Goal: Task Accomplishment & Management: Complete application form

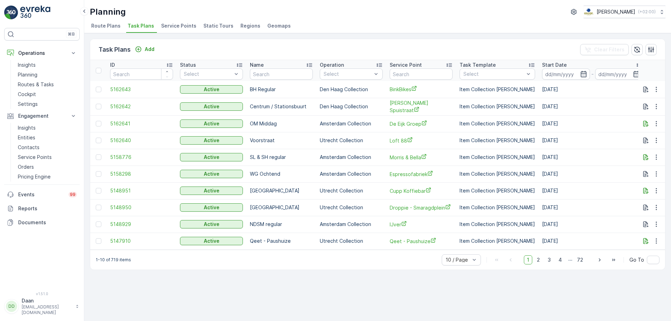
click at [30, 16] on img at bounding box center [35, 13] width 30 height 14
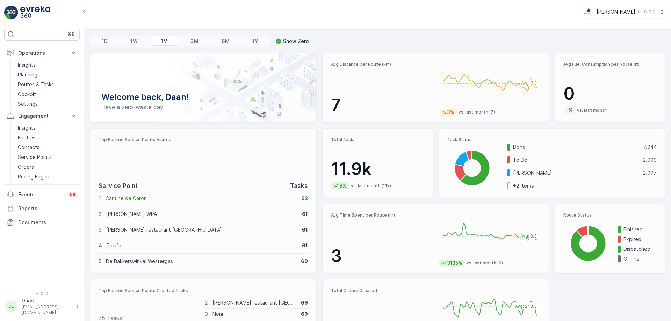
click at [37, 15] on img at bounding box center [35, 13] width 30 height 14
click at [42, 86] on p "Routes & Tasks" at bounding box center [36, 84] width 36 height 7
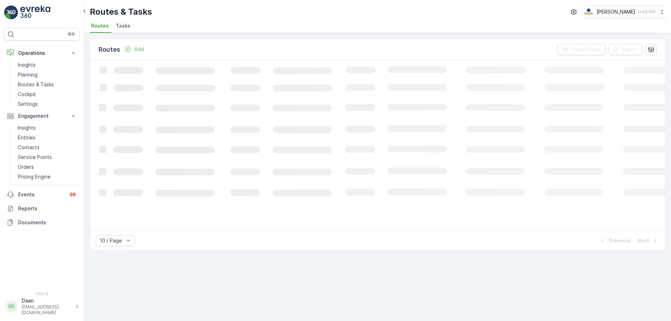
click at [122, 26] on span "Tasks" at bounding box center [123, 25] width 15 height 7
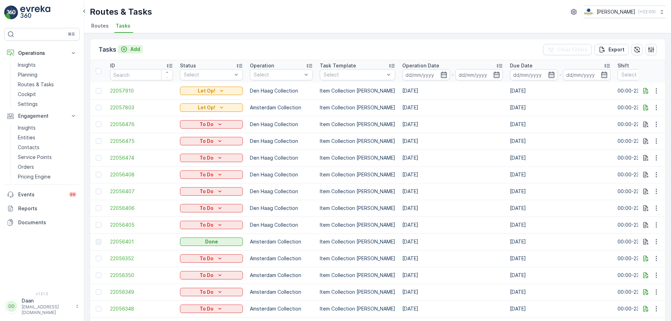
click at [124, 53] on button "Add" at bounding box center [130, 49] width 25 height 8
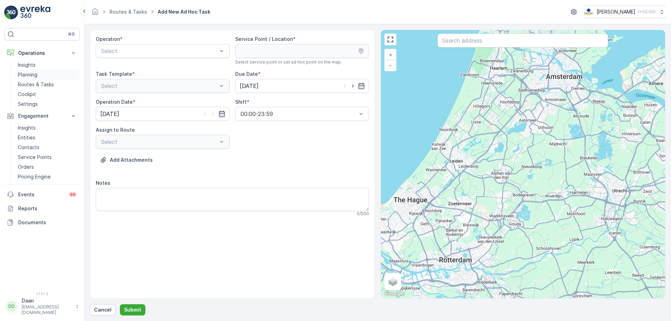
click at [41, 75] on link "Planning" at bounding box center [47, 75] width 65 height 10
click at [190, 105] on div "Utrecht Collection" at bounding box center [162, 104] width 125 height 6
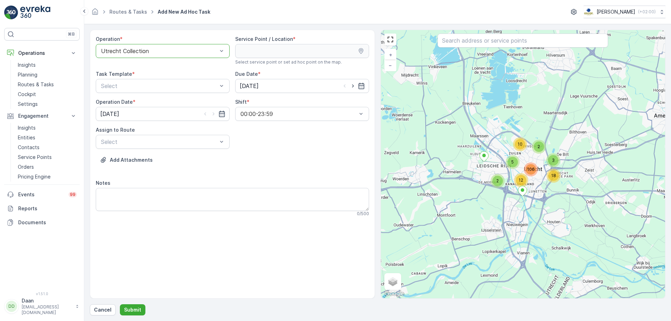
click at [162, 52] on div at bounding box center [159, 51] width 118 height 6
click at [145, 84] on div "Den Haag Collection" at bounding box center [163, 80] width 134 height 12
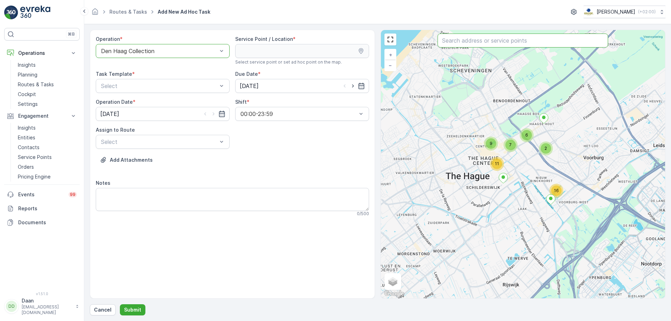
click at [465, 44] on input "text" at bounding box center [523, 41] width 171 height 14
type input "bram"
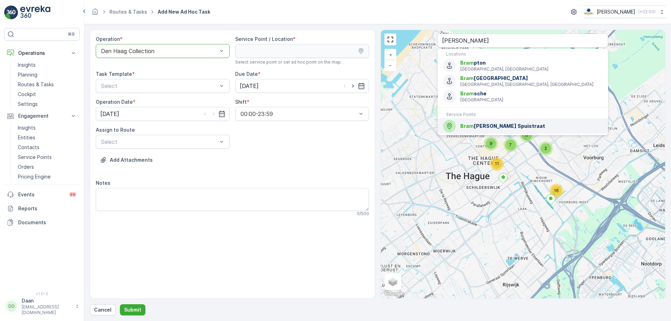
click at [531, 128] on span "Bram Ladage Spuistraat" at bounding box center [531, 126] width 142 height 7
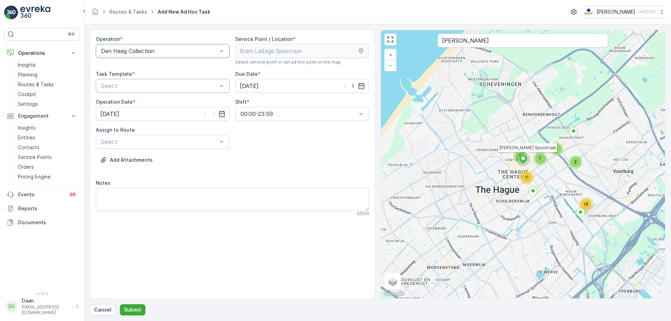
click at [187, 92] on div "Select" at bounding box center [163, 86] width 134 height 14
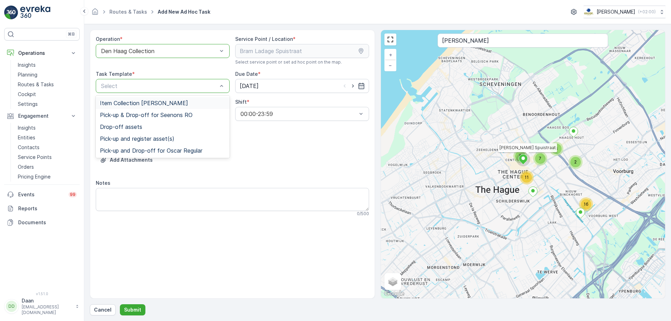
click at [176, 101] on span "Item Collection Oscar Regulier" at bounding box center [144, 103] width 88 height 6
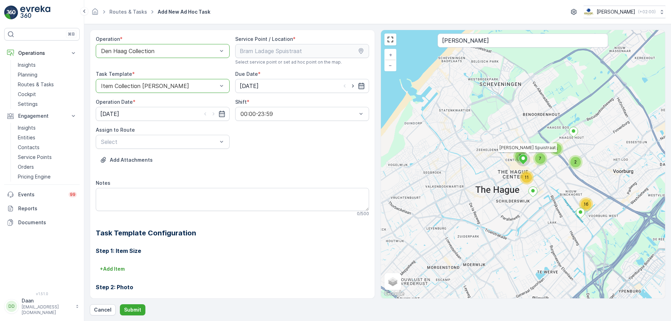
click at [363, 84] on icon "button" at bounding box center [361, 85] width 7 height 7
click at [256, 186] on div "29" at bounding box center [258, 186] width 11 height 11
type input "29.09.2025"
click at [225, 117] on input "[DATE]" at bounding box center [163, 114] width 134 height 14
click at [118, 217] on div "29" at bounding box center [120, 214] width 11 height 11
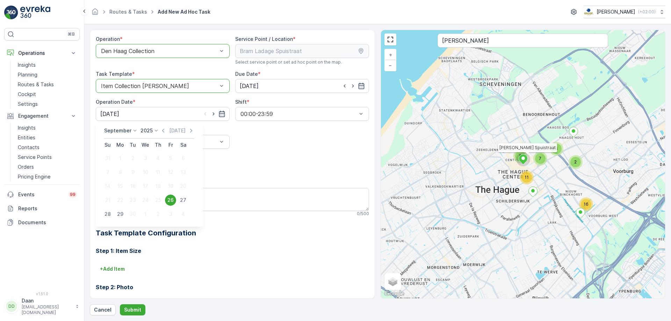
type input "29.09.2025"
drag, startPoint x: 208, startPoint y: 133, endPoint x: 211, endPoint y: 143, distance: 10.2
click at [208, 136] on div "Assign to Route Select" at bounding box center [163, 138] width 134 height 22
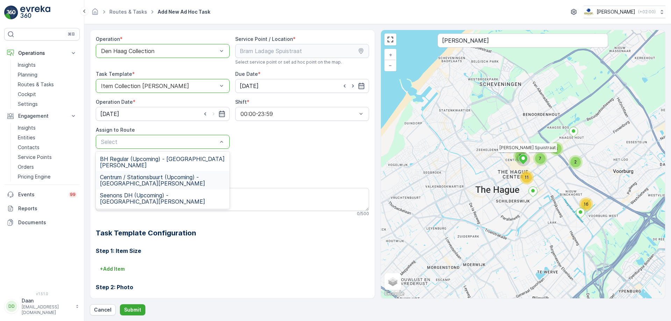
click at [135, 174] on span "Centrum / Stationsbuurt (Upcoming) - Den Haag" at bounding box center [162, 180] width 125 height 13
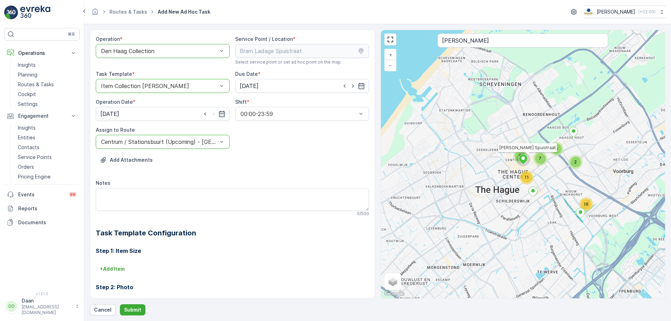
drag, startPoint x: 299, startPoint y: 174, endPoint x: 306, endPoint y: 179, distance: 8.6
click at [306, 179] on div "Operation * option Den Haag Collection, selected. Den Haag Collection Service P…" at bounding box center [232, 209] width 273 height 347
click at [292, 150] on div "Operation * option Den Haag Collection, selected. Den Haag Collection Service P…" at bounding box center [232, 209] width 273 height 347
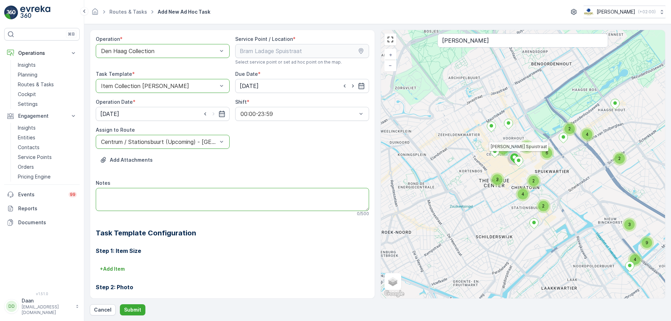
click at [246, 194] on textarea "Notes" at bounding box center [232, 199] width 273 height 23
click at [208, 194] on textarea "Notes" at bounding box center [232, 199] width 273 height 23
type textarea "H"
click at [108, 206] on textarea "Deliver the following items please: - 2x blue crate for paper 80L - 44x green b…" at bounding box center [232, 199] width 273 height 23
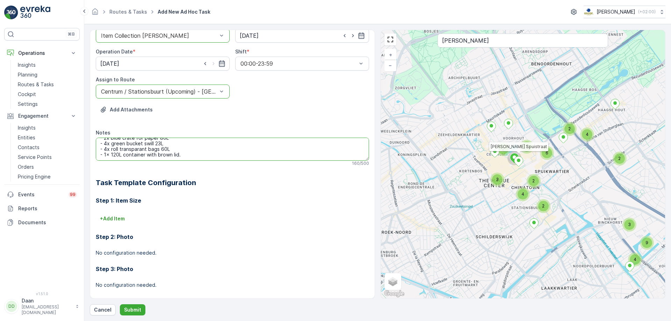
scroll to position [0, 0]
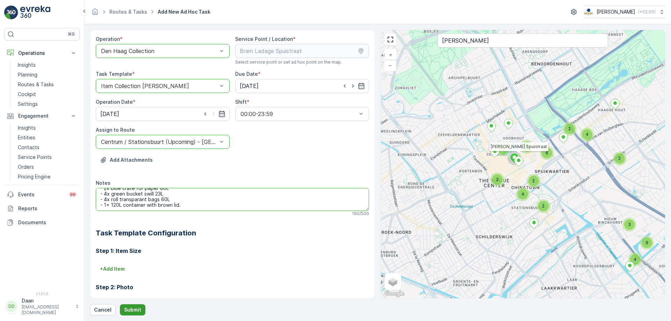
type textarea "Deliver the following items please: - 2x blue crate for paper 80L - 4x green bu…"
click at [137, 308] on p "Submit" at bounding box center [132, 310] width 17 height 7
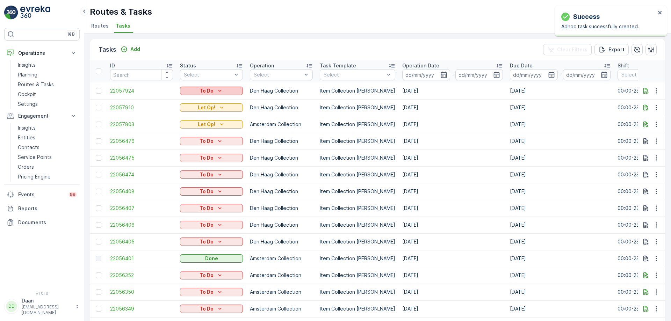
click at [205, 92] on p "To Do" at bounding box center [207, 90] width 14 height 7
click at [202, 121] on div "Let Op!" at bounding box center [203, 121] width 44 height 10
click at [15, 13] on img at bounding box center [11, 13] width 14 height 14
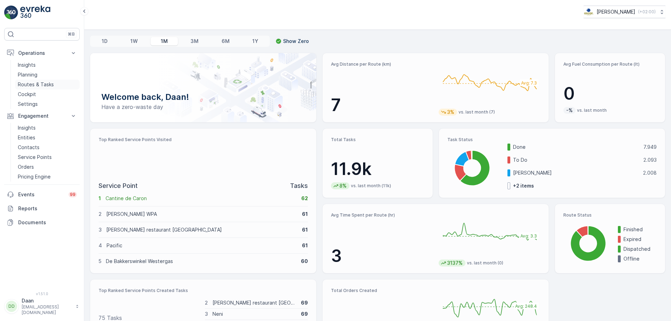
click at [55, 83] on link "Routes & Tasks" at bounding box center [47, 85] width 65 height 10
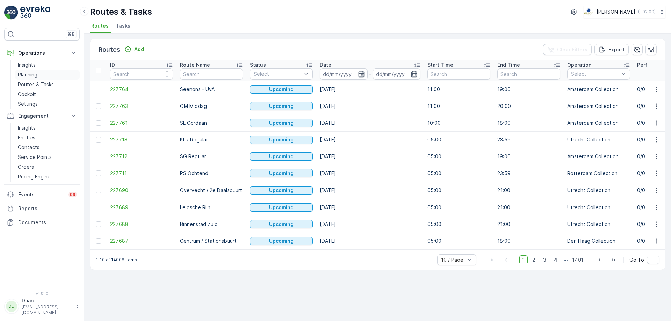
click at [38, 76] on link "Planning" at bounding box center [47, 75] width 65 height 10
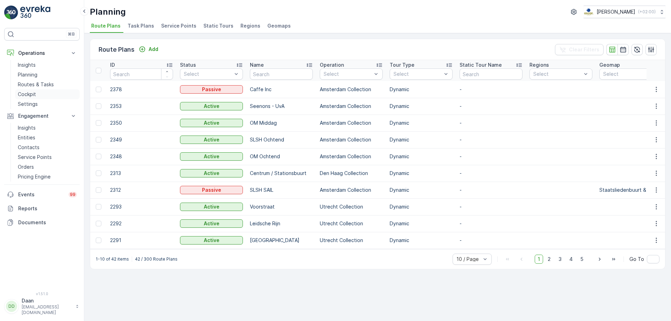
click at [45, 91] on link "Cockpit" at bounding box center [47, 94] width 65 height 10
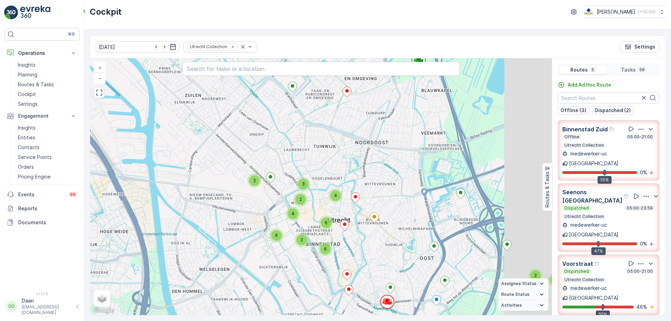
drag, startPoint x: 437, startPoint y: 202, endPoint x: 377, endPoint y: 221, distance: 63.1
click at [377, 221] on div "2 2 2 4 6 6 3 4 2 2 6 + − Satellite Roadmap Terrain Hybrid Leaflet Keyboard sho…" at bounding box center [321, 186] width 462 height 257
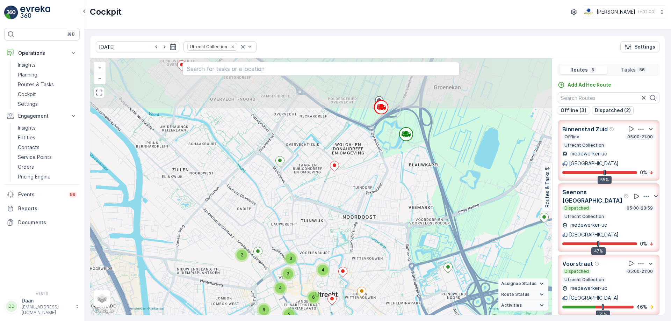
drag, startPoint x: 398, startPoint y: 164, endPoint x: 388, endPoint y: 231, distance: 68.3
click at [388, 231] on div "2 2 2 4 6 6 3 4 2 2 6 + − Satellite Roadmap Terrain Hybrid Leaflet Keyboard sho…" at bounding box center [321, 186] width 462 height 257
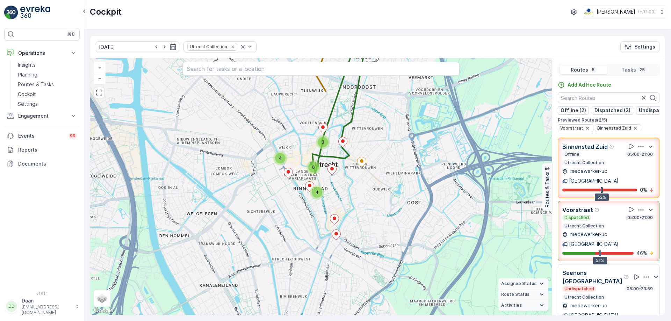
scroll to position [17, 0]
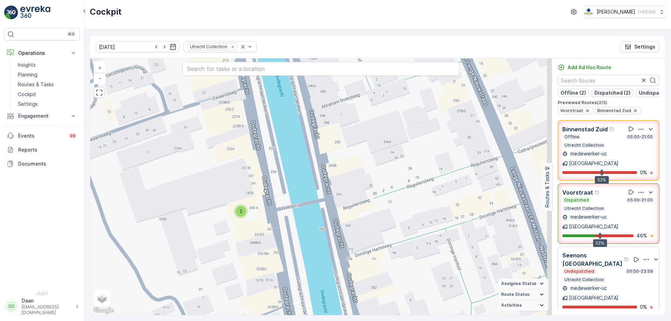
drag, startPoint x: 326, startPoint y: 268, endPoint x: 308, endPoint y: 159, distance: 110.5
click at [308, 162] on div "2 2 2 + − Satellite Roadmap Terrain Hybrid Leaflet Keyboard shortcuts Map Data …" at bounding box center [321, 186] width 462 height 257
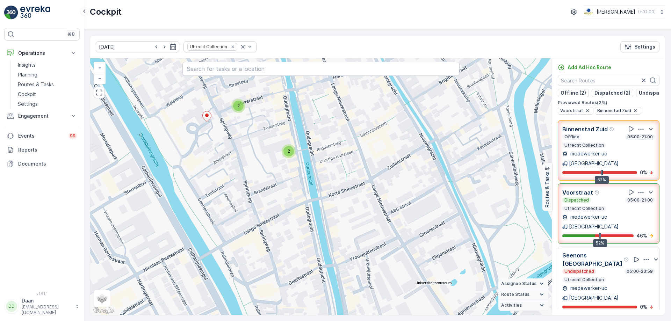
click at [290, 149] on div "2" at bounding box center [288, 151] width 10 height 10
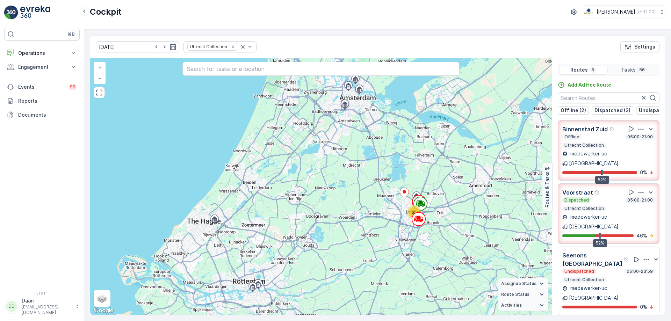
click at [586, 155] on p "medewerker-uc" at bounding box center [588, 153] width 38 height 7
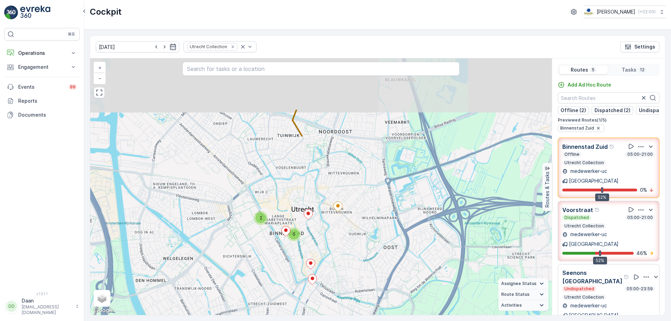
drag, startPoint x: 407, startPoint y: 197, endPoint x: 343, endPoint y: 245, distance: 79.6
click at [344, 245] on div "5 2 + − Satellite Roadmap Terrain Hybrid Leaflet Keyboard shortcuts Map Data Ma…" at bounding box center [321, 186] width 462 height 257
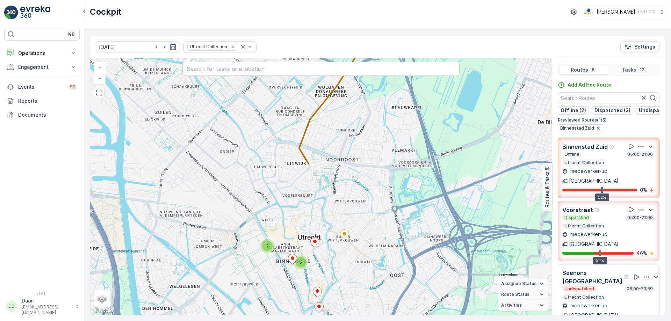
drag, startPoint x: 378, startPoint y: 207, endPoint x: 392, endPoint y: 196, distance: 17.9
click at [392, 196] on div "5 2 + − Satellite Roadmap Terrain Hybrid Leaflet Keyboard shortcuts Map Data Ma…" at bounding box center [321, 186] width 462 height 257
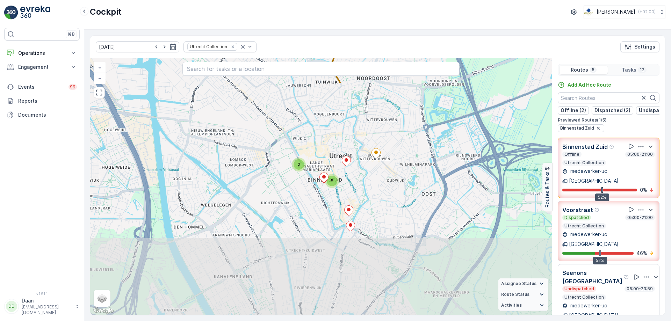
drag, startPoint x: 418, startPoint y: 230, endPoint x: 498, endPoint y: 163, distance: 104.5
click at [452, 150] on div "5 2 + − Satellite Roadmap Terrain Hybrid Leaflet Keyboard shortcuts Map Data Ma…" at bounding box center [321, 186] width 462 height 257
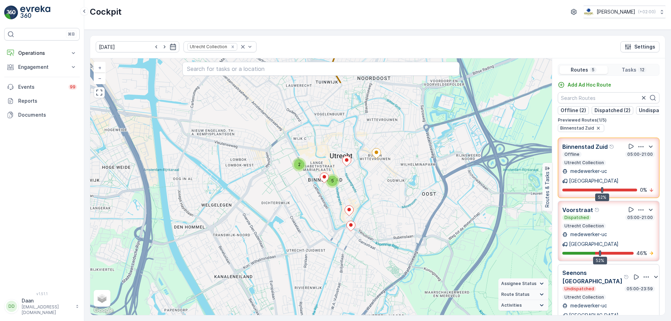
click at [620, 222] on div "Dispatched 05:00-21:00 Utrecht Collection" at bounding box center [608, 222] width 93 height 14
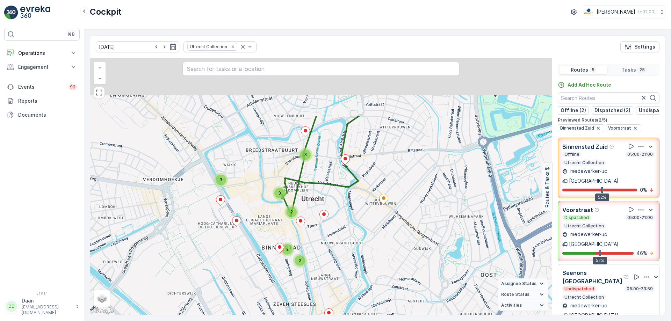
drag, startPoint x: 382, startPoint y: 180, endPoint x: 349, endPoint y: 260, distance: 86.7
click at [352, 263] on div "5 2 5 3 3 2 3 2 2 + − Satellite Roadmap Terrain Hybrid Leaflet Keyboard shortcu…" at bounding box center [321, 186] width 462 height 257
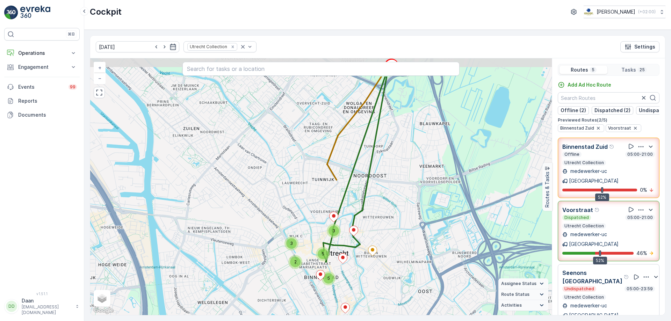
drag, startPoint x: 374, startPoint y: 177, endPoint x: 376, endPoint y: 221, distance: 44.4
click at [376, 221] on div "3 3 5 5 2 + − Satellite Roadmap Terrain Hybrid Leaflet Keyboard shortcuts Map D…" at bounding box center [321, 186] width 462 height 257
click at [604, 166] on div "Offline 05:00-21:00 Utrecht Collection" at bounding box center [608, 159] width 93 height 14
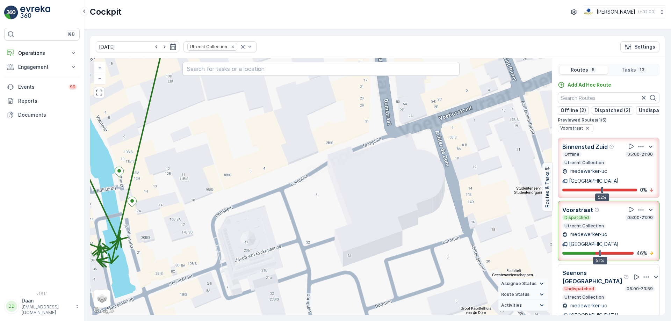
drag, startPoint x: 257, startPoint y: 266, endPoint x: 437, endPoint y: 253, distance: 179.8
click at [437, 253] on div "2 2 + − Satellite Roadmap Terrain Hybrid Leaflet Keyboard shortcuts Map Data Ma…" at bounding box center [321, 186] width 462 height 257
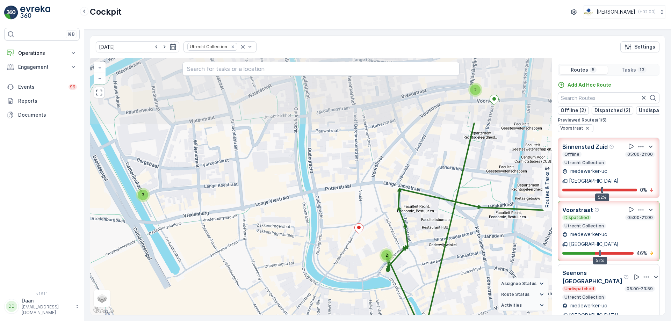
drag, startPoint x: 417, startPoint y: 205, endPoint x: 439, endPoint y: 295, distance: 92.6
click at [439, 295] on div "2 3 2 2 + − Satellite Roadmap Terrain Hybrid Leaflet Keyboard shortcuts Map Dat…" at bounding box center [321, 186] width 462 height 257
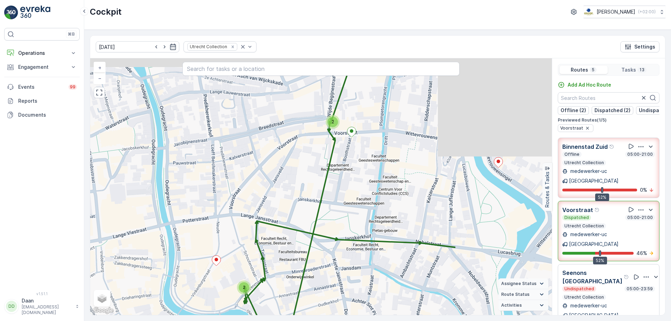
drag, startPoint x: 344, startPoint y: 242, endPoint x: 225, endPoint y: 272, distance: 122.6
click at [225, 272] on div "2 3 2 2 + − Satellite Roadmap Terrain Hybrid Leaflet Keyboard shortcuts Map Dat…" at bounding box center [321, 186] width 462 height 257
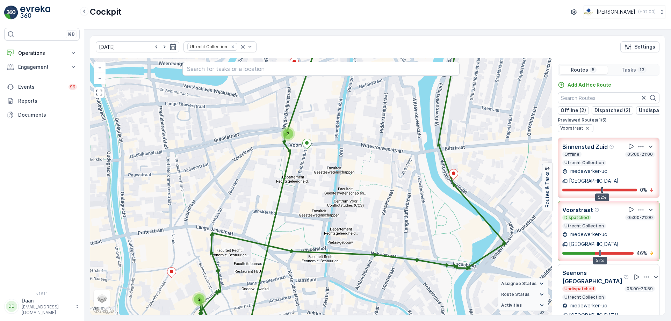
drag, startPoint x: 338, startPoint y: 210, endPoint x: 329, endPoint y: 222, distance: 15.0
click at [330, 222] on div "2 3 2 2 + − Satellite Roadmap Terrain Hybrid Leaflet Keyboard shortcuts Map Dat…" at bounding box center [321, 186] width 462 height 257
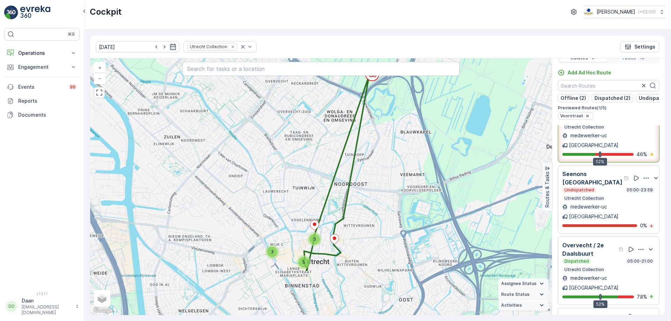
scroll to position [17, 0]
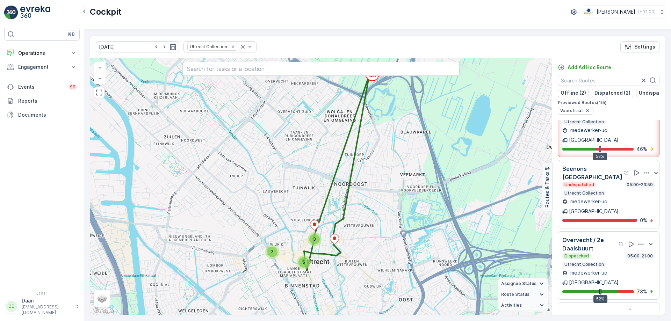
click at [592, 236] on p "Overvecht / 2e Daalsbuurt" at bounding box center [589, 244] width 55 height 17
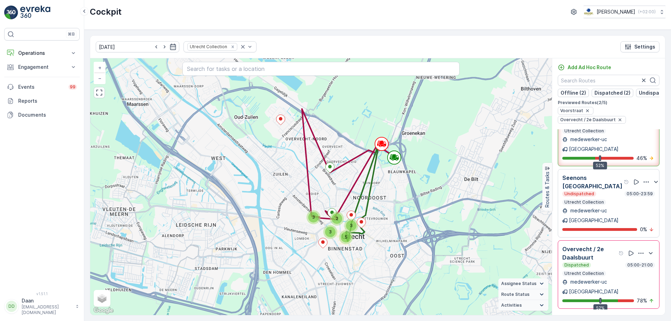
scroll to position [96, 0]
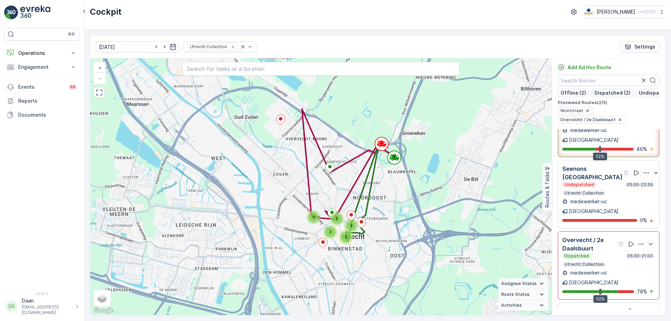
click at [599, 317] on div "Offline 05:00-18:59" at bounding box center [608, 320] width 93 height 6
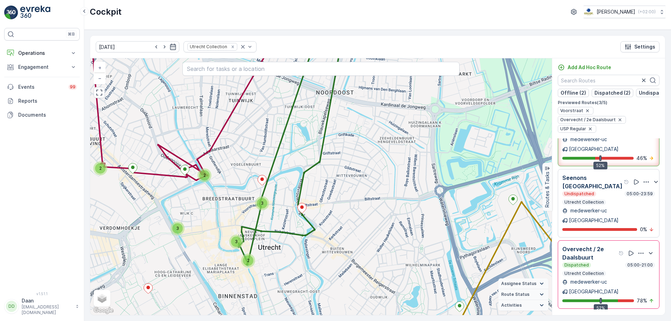
drag, startPoint x: 340, startPoint y: 226, endPoint x: 364, endPoint y: 224, distance: 23.9
click at [362, 223] on div "2 2 2 3 3 2 3 + − Satellite Roadmap Terrain Hybrid Leaflet Keyboard shortcuts M…" at bounding box center [321, 186] width 462 height 257
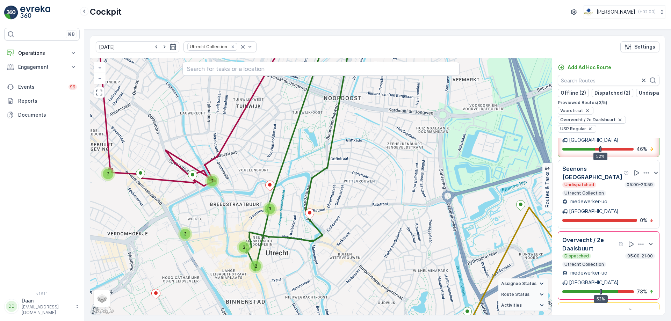
click at [622, 317] on div "Offline 05:00-18:59" at bounding box center [608, 320] width 93 height 6
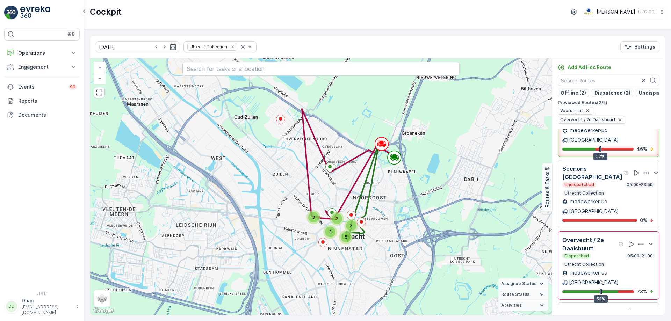
click at [628, 253] on p "05:00-21:00" at bounding box center [640, 256] width 27 height 6
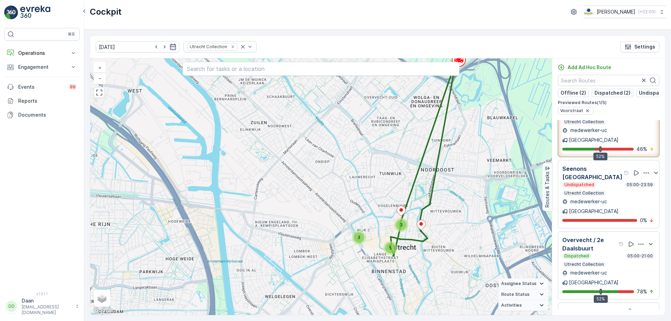
click at [617, 146] on div "52% 46 %" at bounding box center [608, 149] width 93 height 7
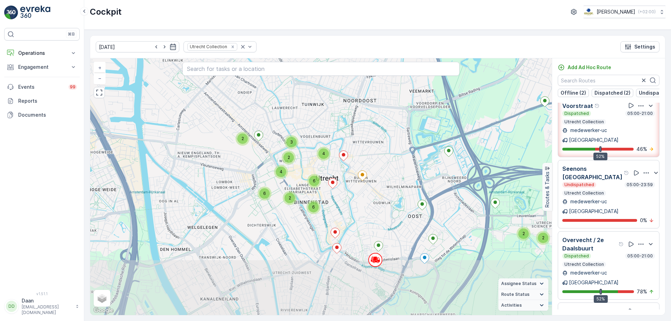
drag, startPoint x: 422, startPoint y: 244, endPoint x: 389, endPoint y: 152, distance: 98.0
click at [389, 152] on div "2 2 2 4 6 6 3 4 2 2 6 + − Satellite Roadmap Terrain Hybrid Leaflet Keyboard sho…" at bounding box center [321, 186] width 462 height 257
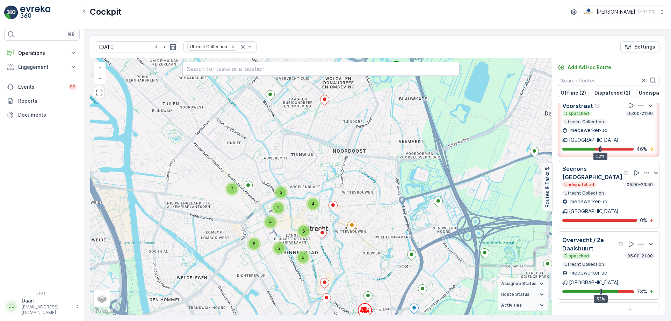
drag, startPoint x: 390, startPoint y: 178, endPoint x: 372, endPoint y: 222, distance: 48.0
click at [372, 222] on div "2 2 2 4 6 6 3 4 2 2 6 + − Satellite Roadmap Terrain Hybrid Leaflet Keyboard sho…" at bounding box center [321, 186] width 462 height 257
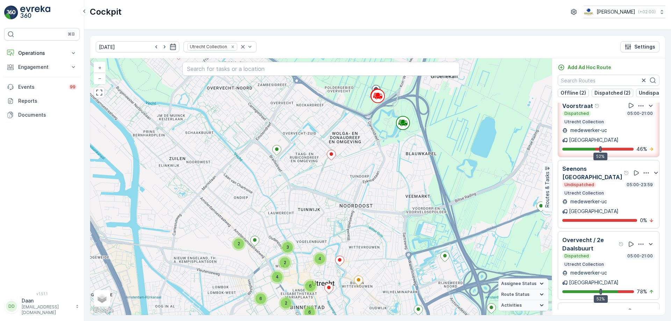
drag, startPoint x: 401, startPoint y: 173, endPoint x: 402, endPoint y: 215, distance: 42.0
click at [402, 215] on div "2 2 2 4 6 6 3 4 2 2 6 + − Satellite Roadmap Terrain Hybrid Leaflet Keyboard sho…" at bounding box center [321, 186] width 462 height 257
click at [524, 307] on summary "Activities" at bounding box center [523, 305] width 50 height 11
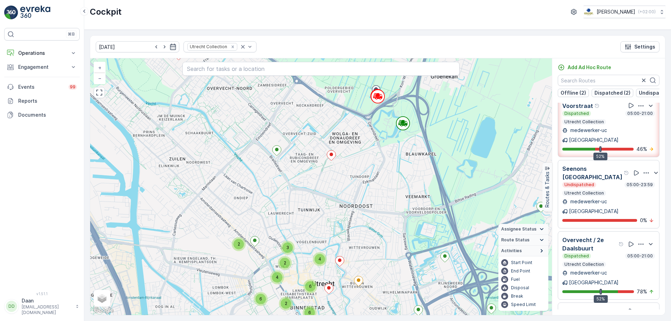
click at [515, 251] on span "Activities" at bounding box center [511, 251] width 21 height 6
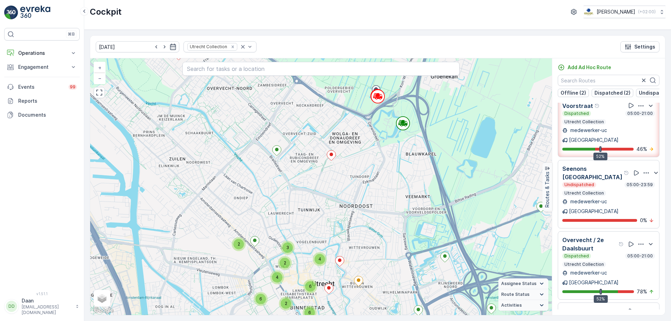
click at [518, 294] on span "Route Status" at bounding box center [515, 295] width 28 height 6
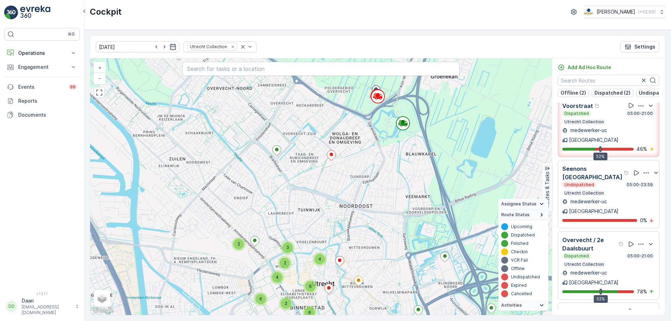
click at [513, 218] on summary "Route Status" at bounding box center [523, 215] width 50 height 11
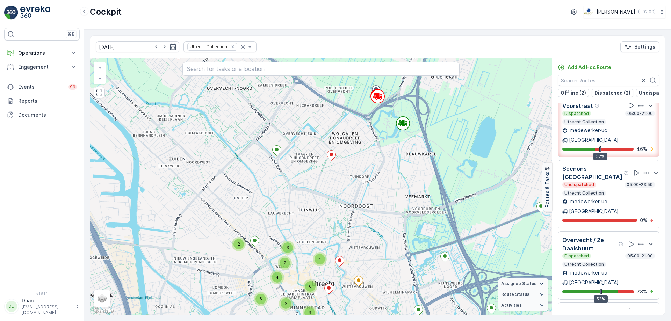
click at [525, 286] on span "Assignee Status" at bounding box center [518, 284] width 35 height 6
click at [108, 284] on span "Satellite" at bounding box center [110, 283] width 18 height 6
click at [101, 284] on input "Satellite" at bounding box center [98, 282] width 5 height 5
radio input "true"
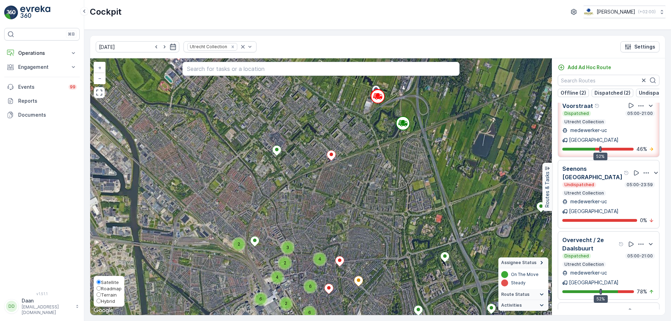
click at [103, 289] on span "Roadmap" at bounding box center [111, 289] width 21 height 6
click at [101, 289] on input "Roadmap" at bounding box center [98, 288] width 5 height 5
radio input "true"
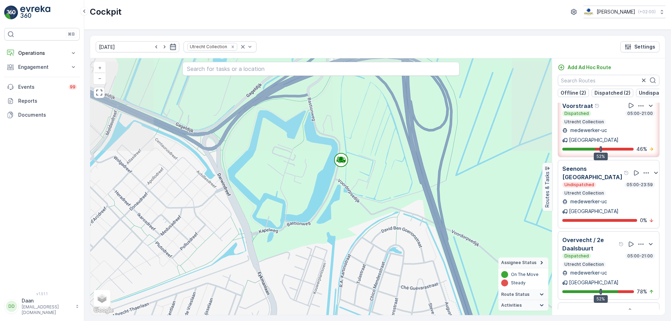
drag, startPoint x: 401, startPoint y: 113, endPoint x: 374, endPoint y: 220, distance: 110.1
click at [374, 220] on div "2 3 2 2 2 2 2 3 4 + − Satellite Roadmap Terrain Hybrid Leaflet Keyboard shortcu…" at bounding box center [321, 186] width 462 height 257
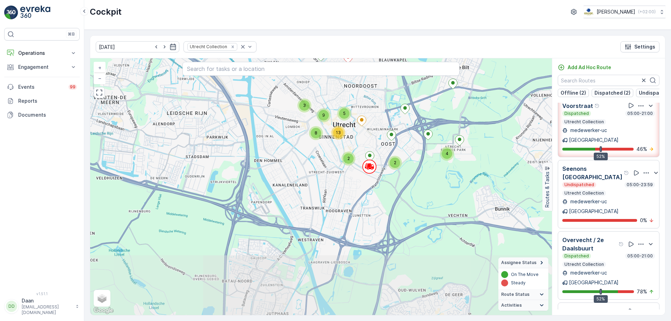
drag, startPoint x: 288, startPoint y: 276, endPoint x: 373, endPoint y: 84, distance: 209.6
click at [374, 84] on div "4 2 2 3 5 13 9 8 + − Satellite Roadmap Terrain Hybrid Leaflet Keyboard shortcut…" at bounding box center [321, 186] width 462 height 257
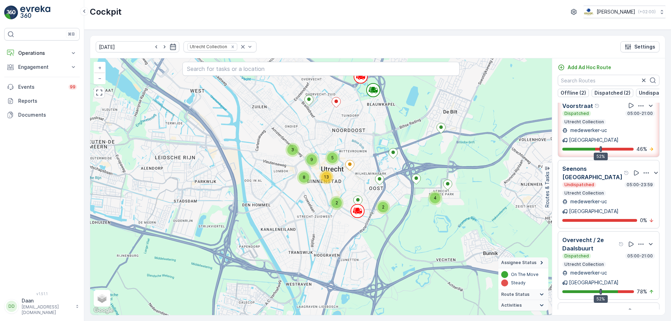
drag, startPoint x: 318, startPoint y: 228, endPoint x: 319, endPoint y: 285, distance: 57.3
click at [317, 280] on div "4 2 2 3 5 13 9 8 + − Satellite Roadmap Terrain Hybrid Leaflet Keyboard shortcut…" at bounding box center [321, 186] width 462 height 257
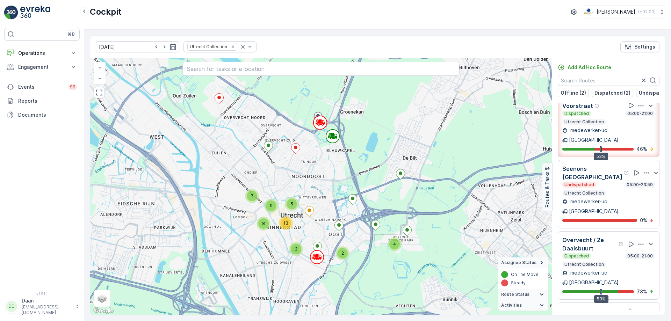
drag, startPoint x: 360, startPoint y: 118, endPoint x: 305, endPoint y: 151, distance: 64.6
click at [305, 151] on div "4 2 2 3 5 13 9 8 + − Satellite Roadmap Terrain Hybrid Leaflet Keyboard shortcut…" at bounding box center [321, 186] width 462 height 257
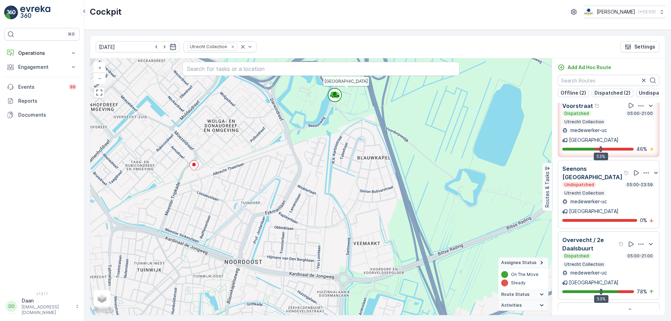
click at [337, 96] on icon at bounding box center [338, 94] width 2 height 3
click at [333, 98] on circle at bounding box center [335, 95] width 13 height 13
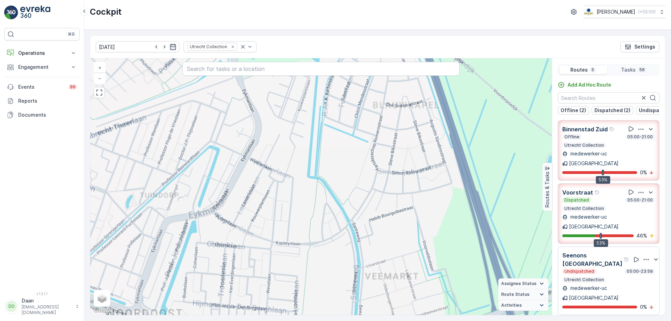
drag, startPoint x: 321, startPoint y: 228, endPoint x: 390, endPoint y: 177, distance: 85.5
click at [390, 177] on div "2 3 3 2 5 2 3 2 2 2 2 2 3 4 + − Satellite Roadmap Terrain Hybrid Leaflet Keyboa…" at bounding box center [321, 186] width 462 height 257
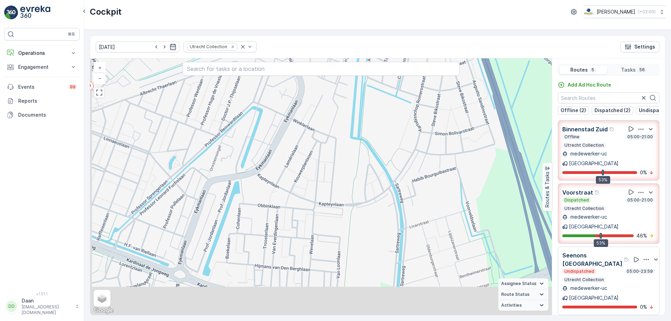
drag, startPoint x: 324, startPoint y: 208, endPoint x: 412, endPoint y: 147, distance: 107.0
click at [411, 145] on div "2 3 2 2 2 2 2 3 4 + − Satellite Roadmap Terrain Hybrid Leaflet Keyboard shortcu…" at bounding box center [321, 186] width 462 height 257
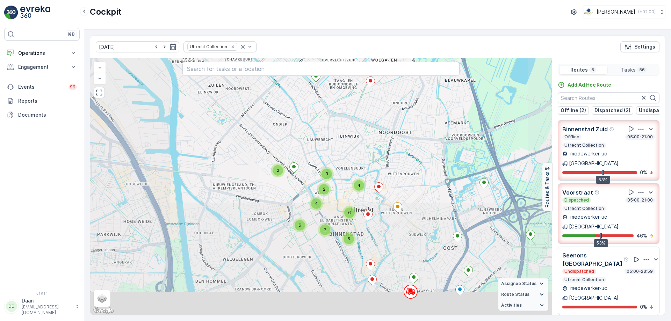
drag, startPoint x: 318, startPoint y: 205, endPoint x: 347, endPoint y: 157, distance: 55.6
click at [347, 157] on div "2 3 2 2 2 2 2 3 4 2 2 2 4 6 6 3 4 2 2 6 + − Satellite Roadmap Terrain Hybrid Le…" at bounding box center [321, 186] width 462 height 257
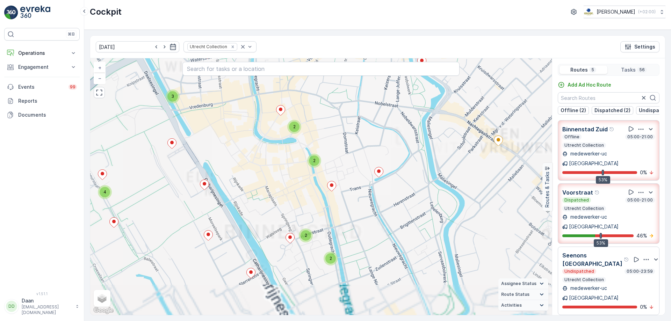
drag, startPoint x: 352, startPoint y: 204, endPoint x: 374, endPoint y: 135, distance: 73.1
click at [374, 135] on div "2 3 2 2 2 2 2 3 4 + − Satellite Roadmap Terrain Hybrid Leaflet Keyboard shortcu…" at bounding box center [321, 186] width 462 height 257
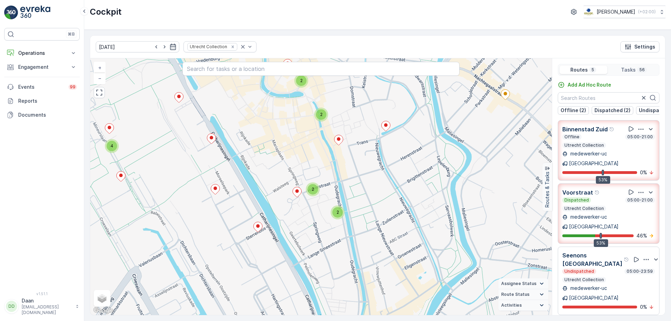
drag, startPoint x: 508, startPoint y: 157, endPoint x: 408, endPoint y: 25, distance: 165.9
click at [476, 101] on div "2 3 2 2 2 2 2 3 4 + − Satellite Roadmap Terrain Hybrid Leaflet Keyboard shortcu…" at bounding box center [321, 186] width 462 height 257
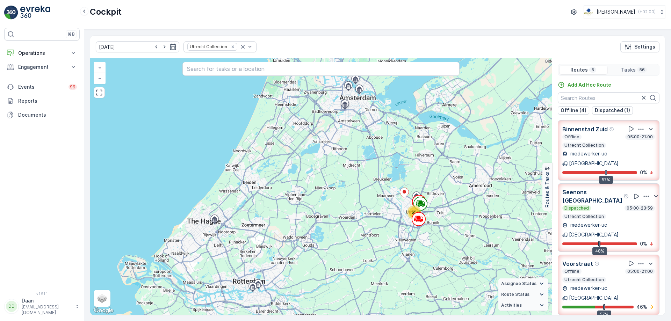
click at [614, 269] on div "Offline 05:00-21:00 Utrecht Collection" at bounding box center [608, 276] width 93 height 14
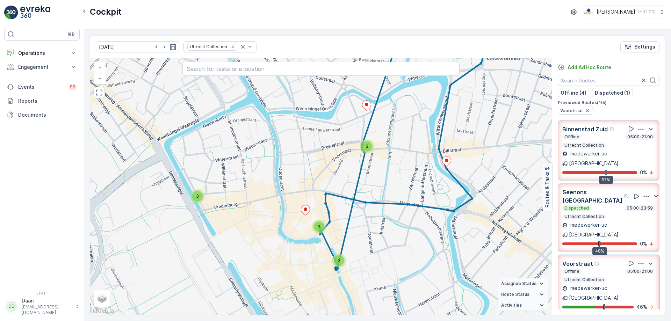
click at [609, 138] on div "Offline 05:00-21:00" at bounding box center [608, 137] width 93 height 6
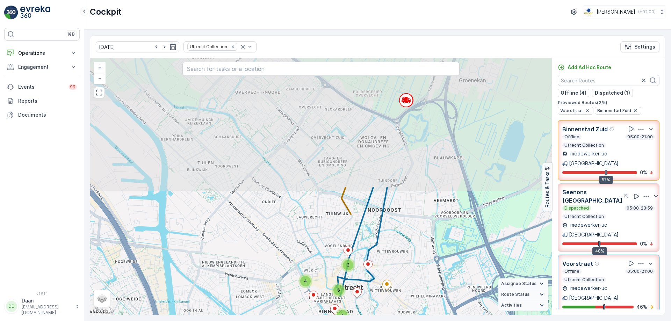
drag, startPoint x: 345, startPoint y: 97, endPoint x: 355, endPoint y: 239, distance: 143.0
click at [363, 251] on div "3 4 6 4 + − Satellite Roadmap Terrain Hybrid Leaflet Keyboard shortcuts Map Dat…" at bounding box center [321, 186] width 462 height 257
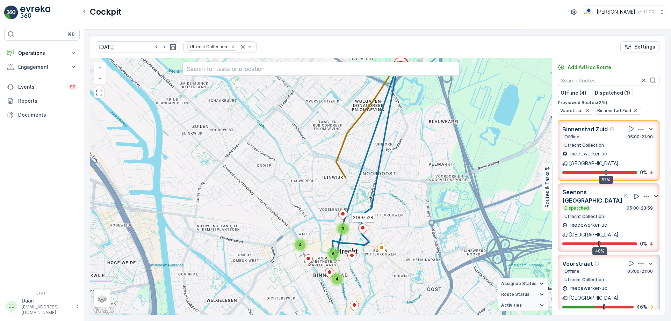
drag, startPoint x: 397, startPoint y: 223, endPoint x: 392, endPoint y: 154, distance: 68.3
click at [392, 154] on div "3 4 6 4 21897528 + − Satellite Roadmap Terrain Hybrid Leaflet Keyboard shortcut…" at bounding box center [321, 186] width 462 height 257
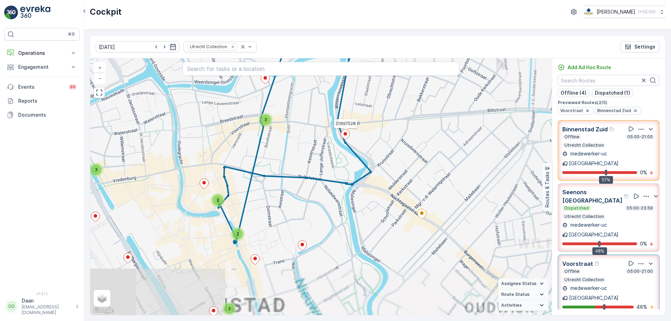
drag, startPoint x: 275, startPoint y: 192, endPoint x: 330, endPoint y: 151, distance: 68.1
click at [330, 151] on div "3 2 2 2 2 3 21897528 + − Satellite Roadmap Terrain Hybrid Leaflet Keyboard shor…" at bounding box center [321, 186] width 462 height 257
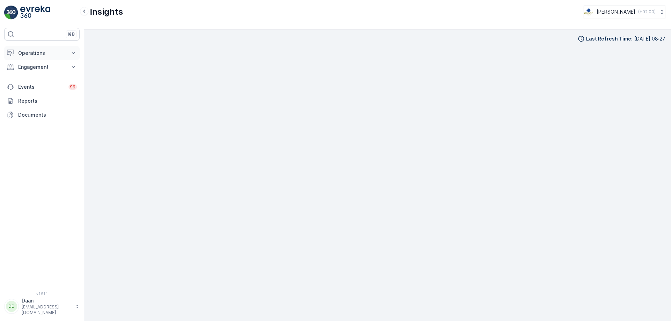
click at [12, 51] on icon at bounding box center [10, 53] width 7 height 7
click at [36, 95] on link "Cockpit" at bounding box center [47, 94] width 65 height 10
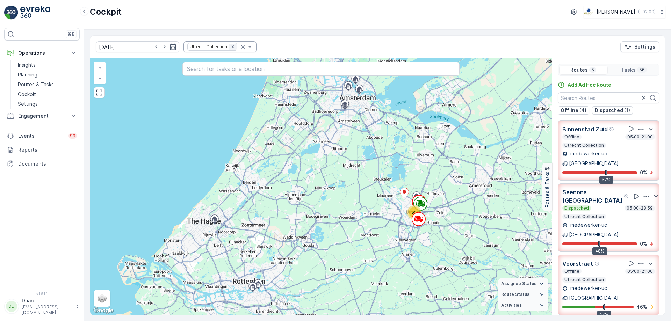
click at [230, 47] on icon "Remove Utrecht Collection" at bounding box center [232, 46] width 5 height 5
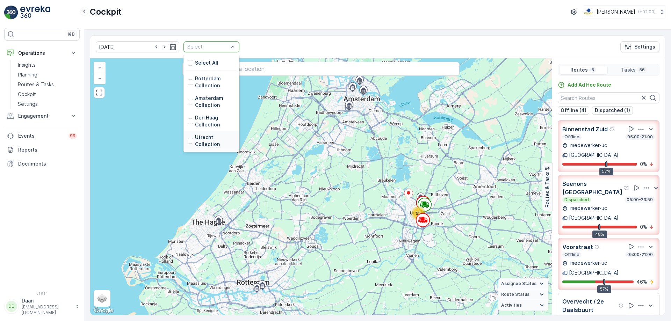
click at [188, 138] on div "Utrecht Collection" at bounding box center [212, 141] width 48 height 14
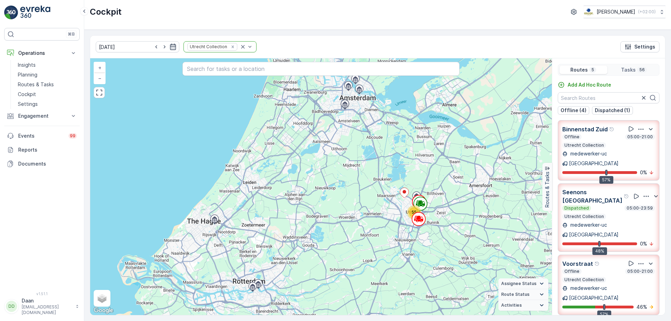
click at [170, 48] on icon "button" at bounding box center [173, 46] width 7 height 7
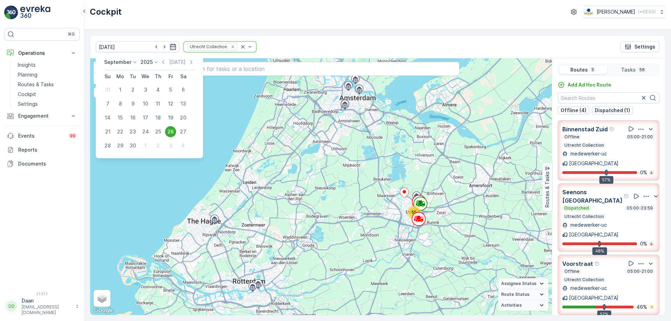
click at [170, 47] on icon "button" at bounding box center [173, 46] width 7 height 7
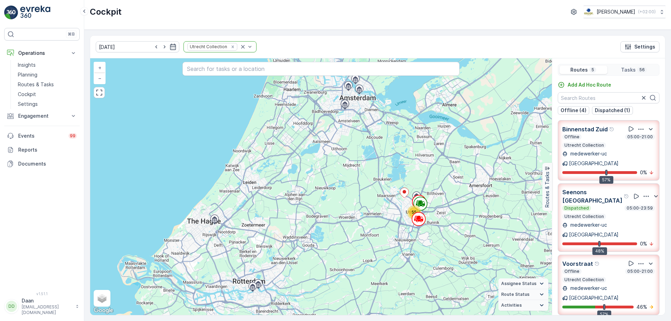
click at [345, 45] on div "26.09.2025 Utrecht Collection Settings" at bounding box center [377, 47] width 575 height 23
click at [230, 48] on icon "Remove Utrecht Collection" at bounding box center [232, 46] width 5 height 5
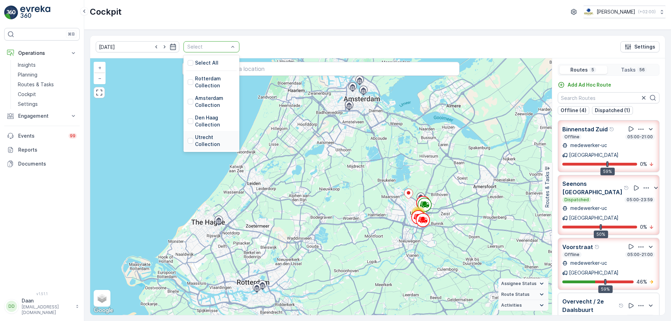
click at [201, 137] on p "Utrecht Collection" at bounding box center [215, 141] width 40 height 14
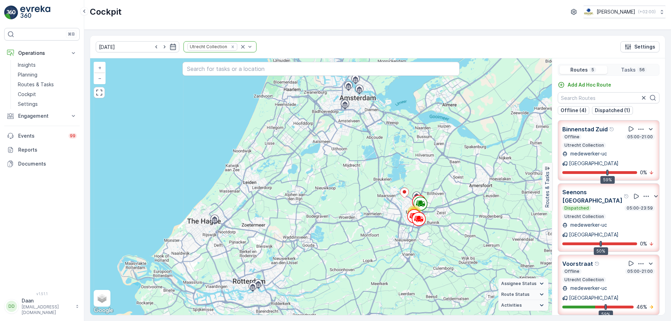
click at [596, 146] on p "Utrecht Collection" at bounding box center [584, 146] width 41 height 6
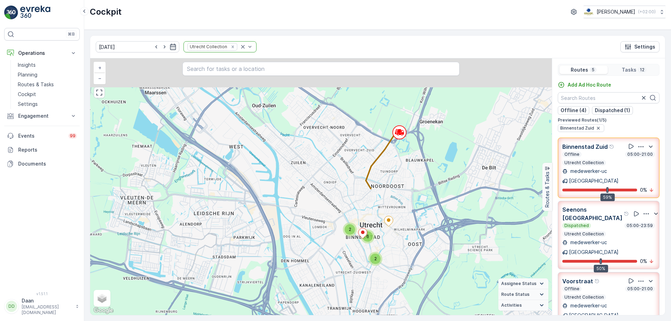
drag, startPoint x: 399, startPoint y: 158, endPoint x: 387, endPoint y: 248, distance: 91.3
click at [387, 248] on div "2 6 2 + − Satellite Roadmap Terrain Hybrid Leaflet Keyboard shortcuts Map Data …" at bounding box center [321, 186] width 462 height 257
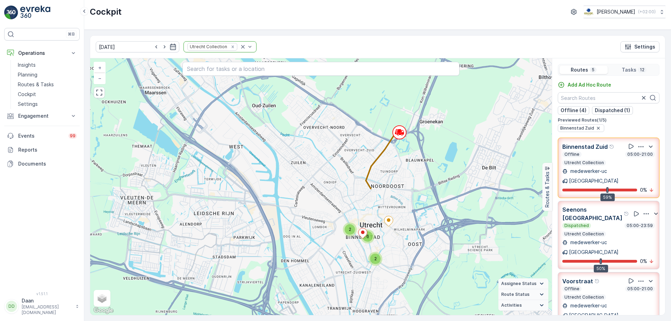
click at [597, 172] on p "medewerker-uc" at bounding box center [588, 171] width 38 height 7
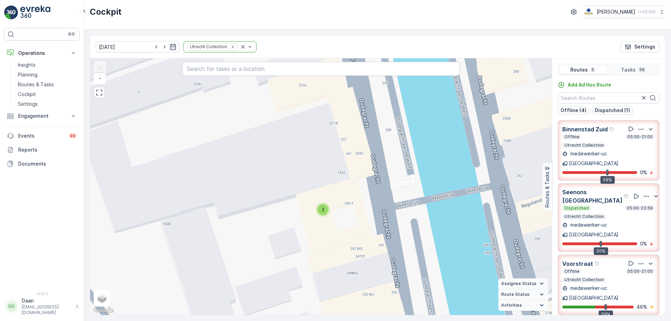
click at [326, 217] on div "2 2 2 + − Satellite Roadmap Terrain Hybrid Leaflet Keyboard shortcuts Map Data …" at bounding box center [321, 186] width 462 height 257
click at [324, 215] on div "2" at bounding box center [323, 209] width 10 height 10
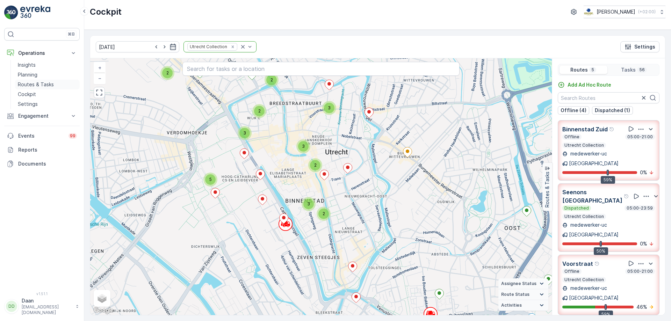
click at [46, 86] on p "Routes & Tasks" at bounding box center [36, 84] width 36 height 7
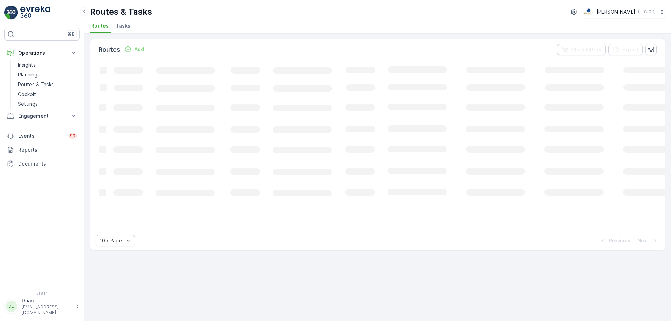
click at [126, 26] on span "Tasks" at bounding box center [123, 25] width 15 height 7
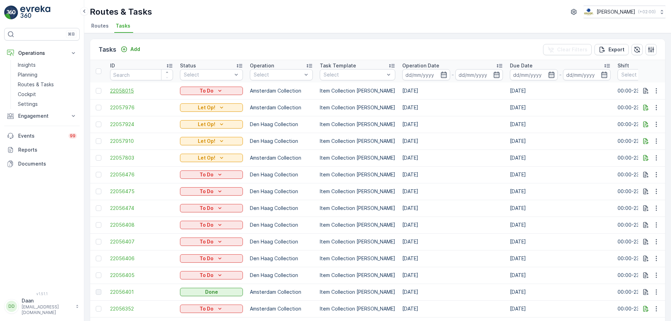
click at [133, 90] on span "22058015" at bounding box center [141, 90] width 63 height 7
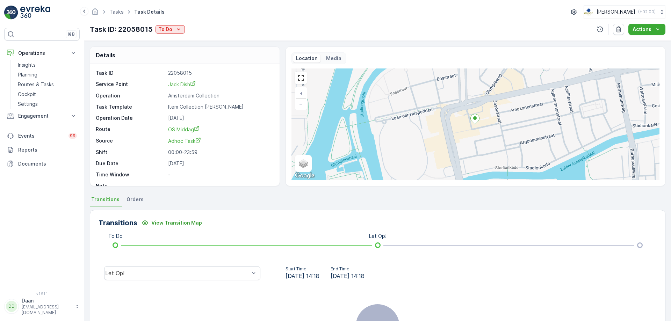
scroll to position [9, 0]
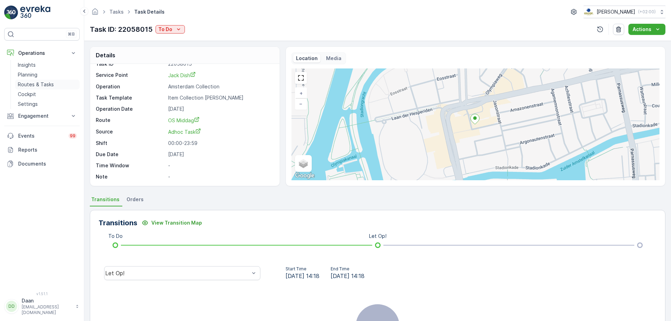
click at [30, 86] on p "Routes & Tasks" at bounding box center [36, 84] width 36 height 7
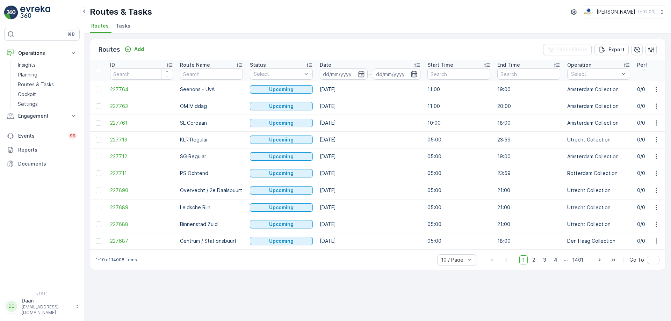
click at [129, 29] on li "Tasks" at bounding box center [123, 27] width 19 height 12
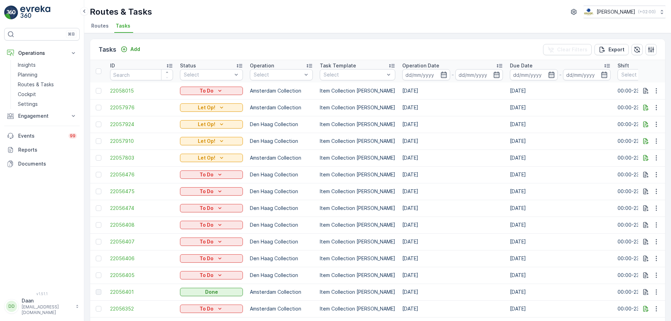
scroll to position [0, 128]
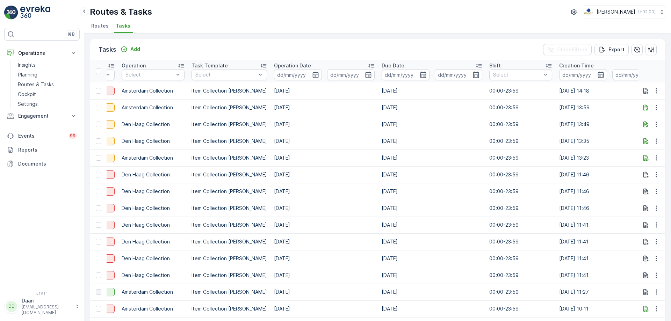
drag, startPoint x: 551, startPoint y: 100, endPoint x: 601, endPoint y: 102, distance: 50.4
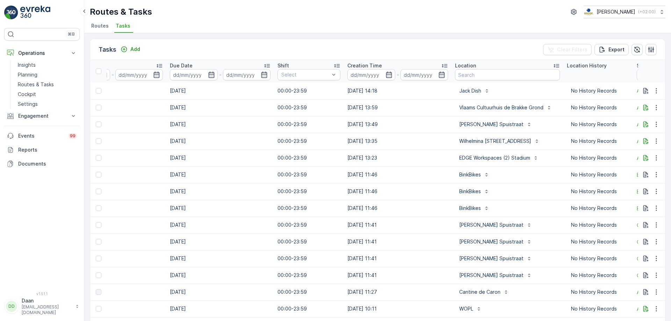
scroll to position [0, 471]
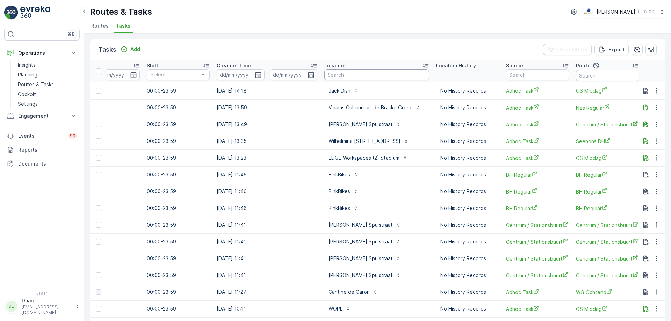
click at [347, 76] on input "text" at bounding box center [376, 74] width 105 height 11
type input "conscious"
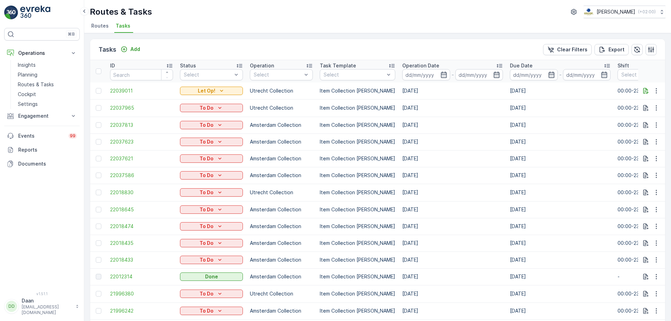
scroll to position [0, 532]
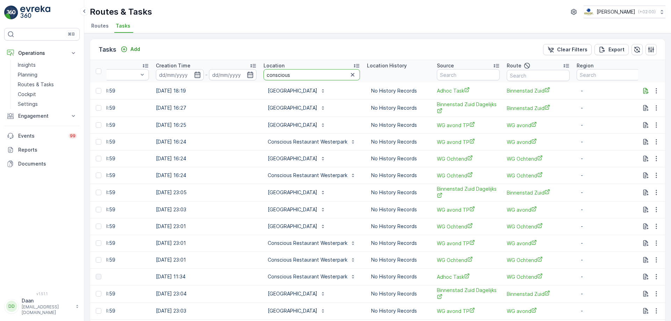
click at [293, 72] on input "conscious" at bounding box center [312, 74] width 96 height 11
type input "conscious hotel utrecht"
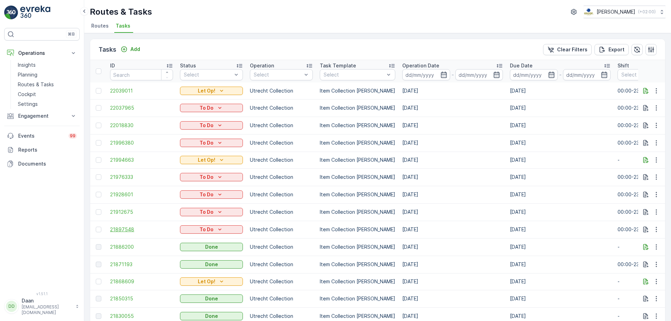
click at [123, 228] on span "21897548" at bounding box center [141, 229] width 63 height 7
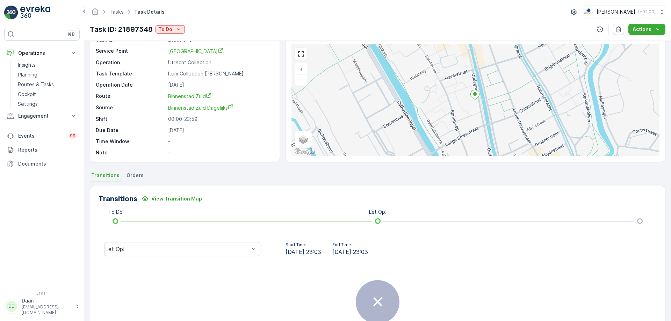
scroll to position [15, 0]
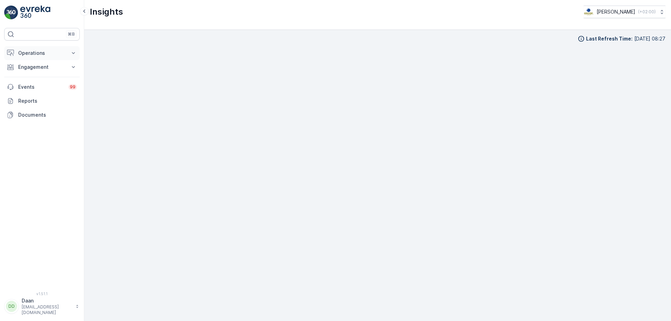
click at [30, 56] on p "Operations" at bounding box center [42, 53] width 48 height 7
click at [39, 95] on link "Cockpit" at bounding box center [47, 94] width 65 height 10
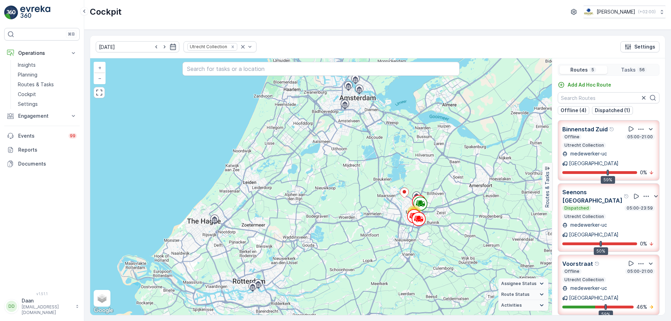
click at [573, 150] on div "Binnenstad Zuid Offline 05:00-21:00 Utrecht Collection medewerker-[GEOGRAPHIC_D…" at bounding box center [608, 150] width 93 height 51
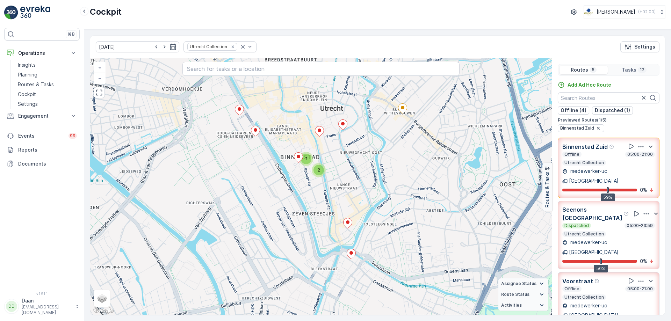
click at [628, 164] on div "Offline 05:00-21:00 Utrecht Collection" at bounding box center [608, 159] width 93 height 14
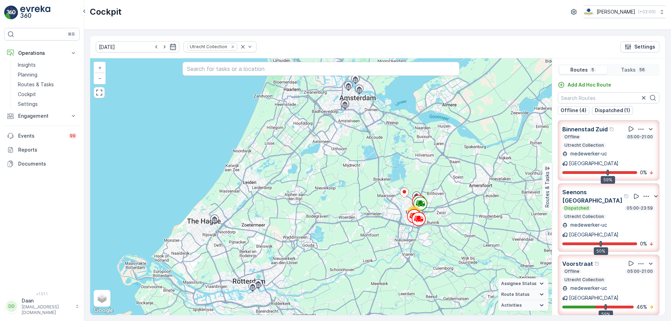
click at [616, 160] on div "[GEOGRAPHIC_DATA]" at bounding box center [590, 163] width 56 height 7
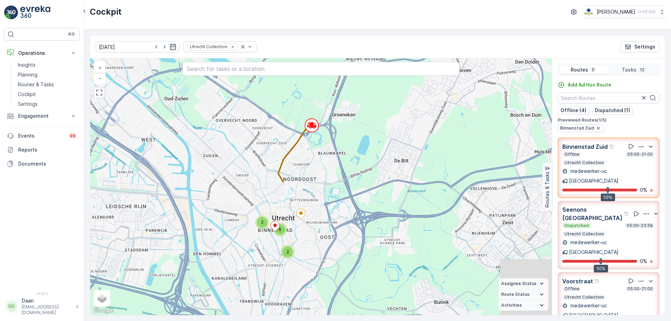
drag, startPoint x: 455, startPoint y: 153, endPoint x: 312, endPoint y: 225, distance: 159.3
click at [312, 225] on div "2 6 2 + − Satellite Roadmap Terrain Hybrid Leaflet Keyboard shortcuts Map Data …" at bounding box center [321, 186] width 462 height 257
